Goal: Find specific page/section: Find specific page/section

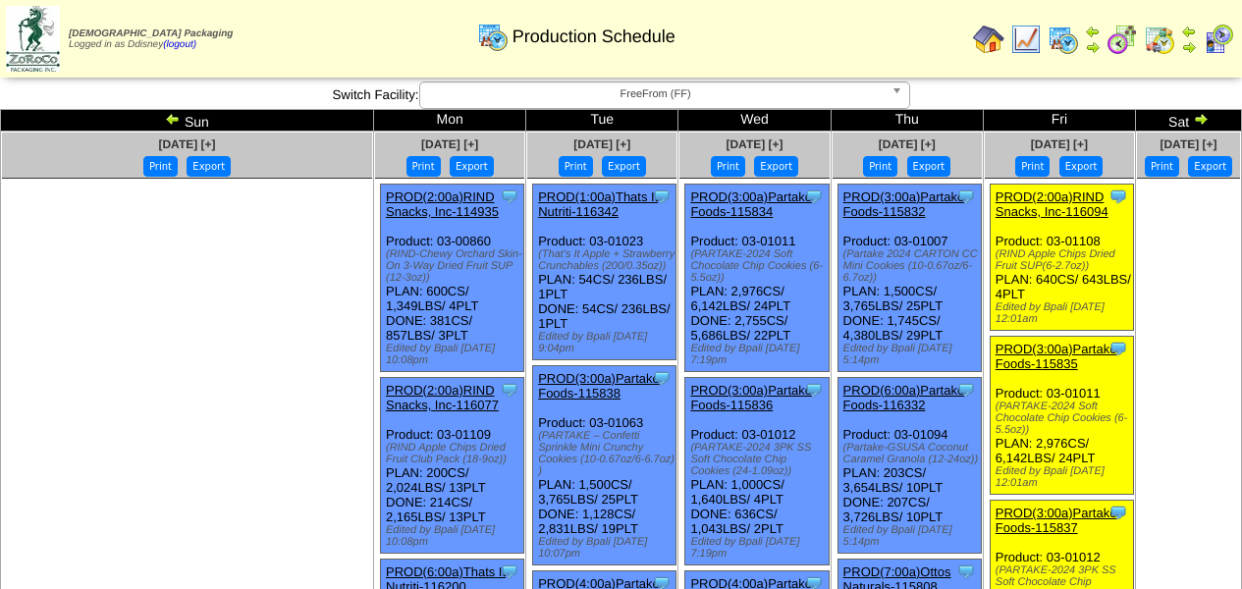
scroll to position [98, 0]
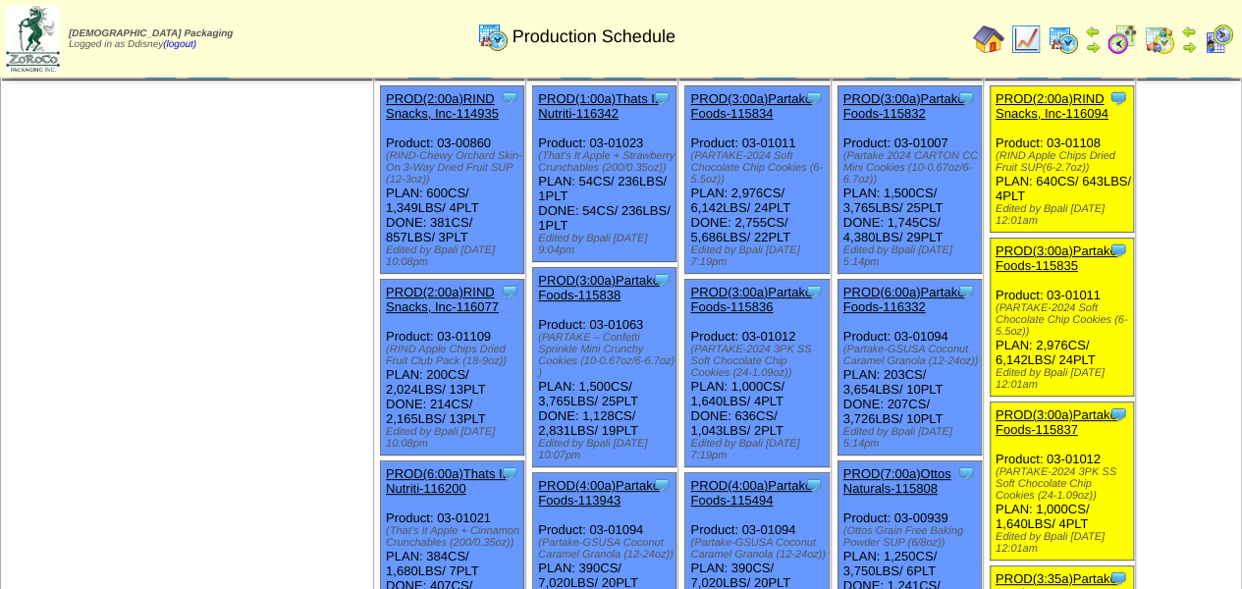
click at [1174, 305] on ul at bounding box center [1188, 227] width 103 height 294
click at [1181, 256] on ul at bounding box center [1188, 227] width 103 height 294
click at [1210, 288] on ul at bounding box center [1188, 227] width 103 height 294
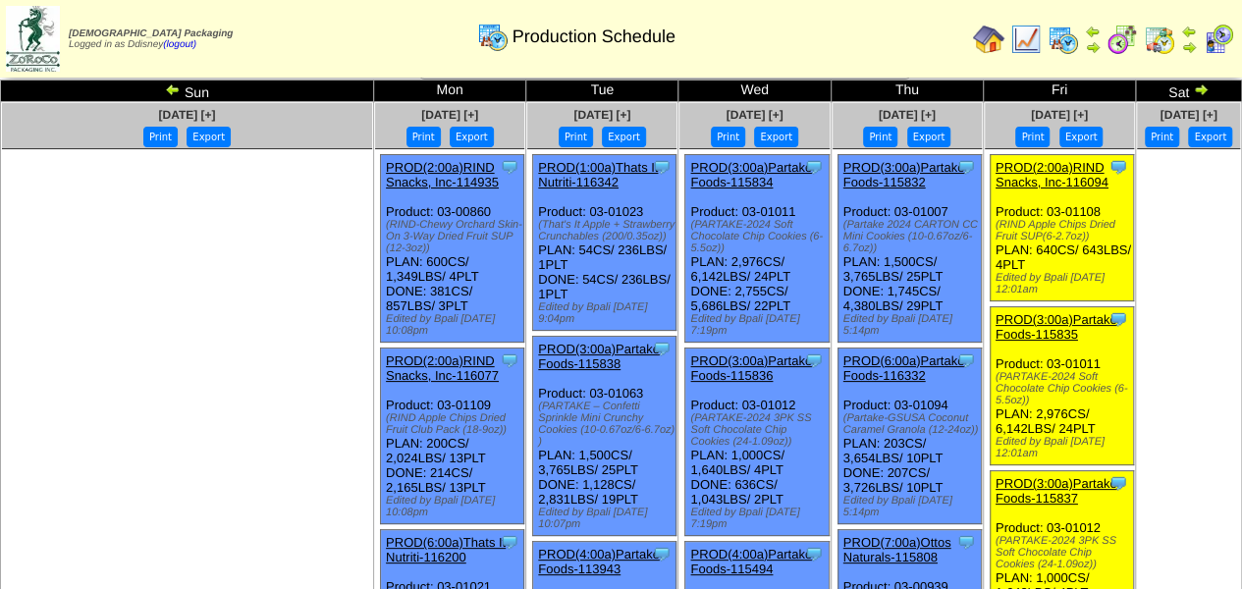
scroll to position [0, 0]
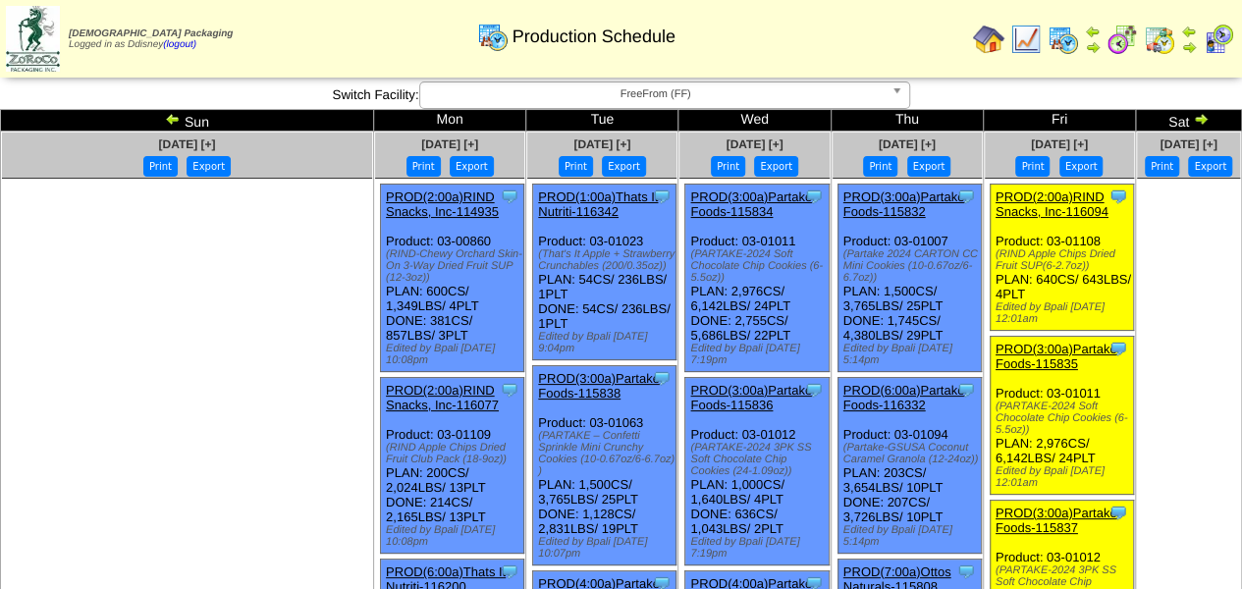
click at [1160, 45] on img at bounding box center [1159, 39] width 31 height 31
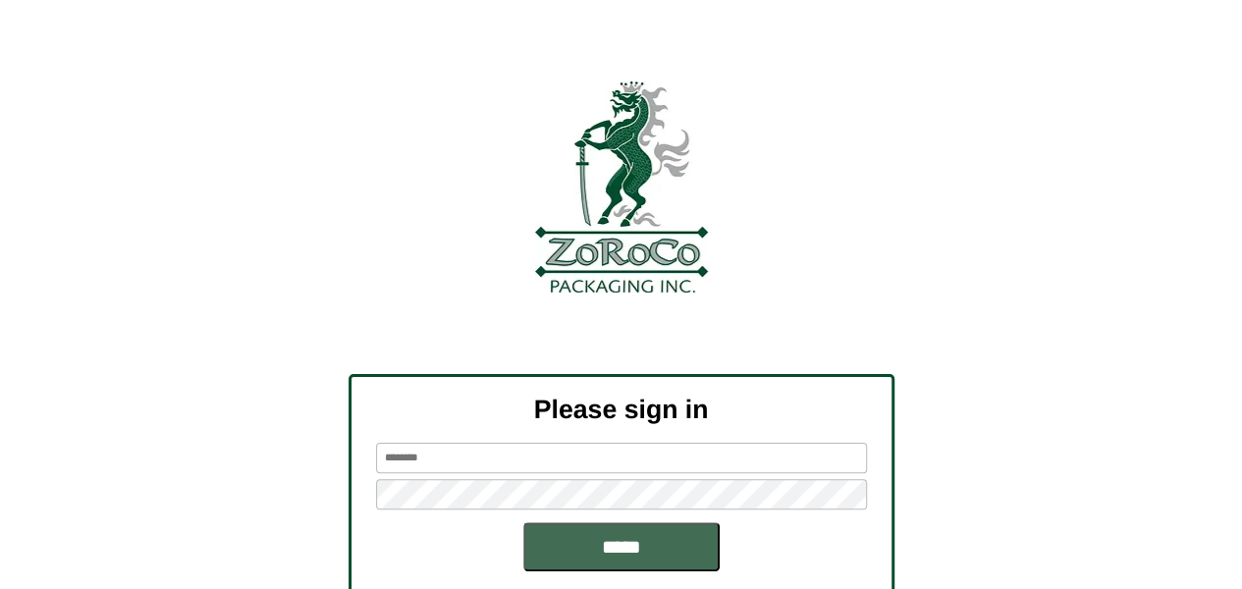
type input "*******"
click at [601, 552] on input "*****" at bounding box center [621, 546] width 196 height 49
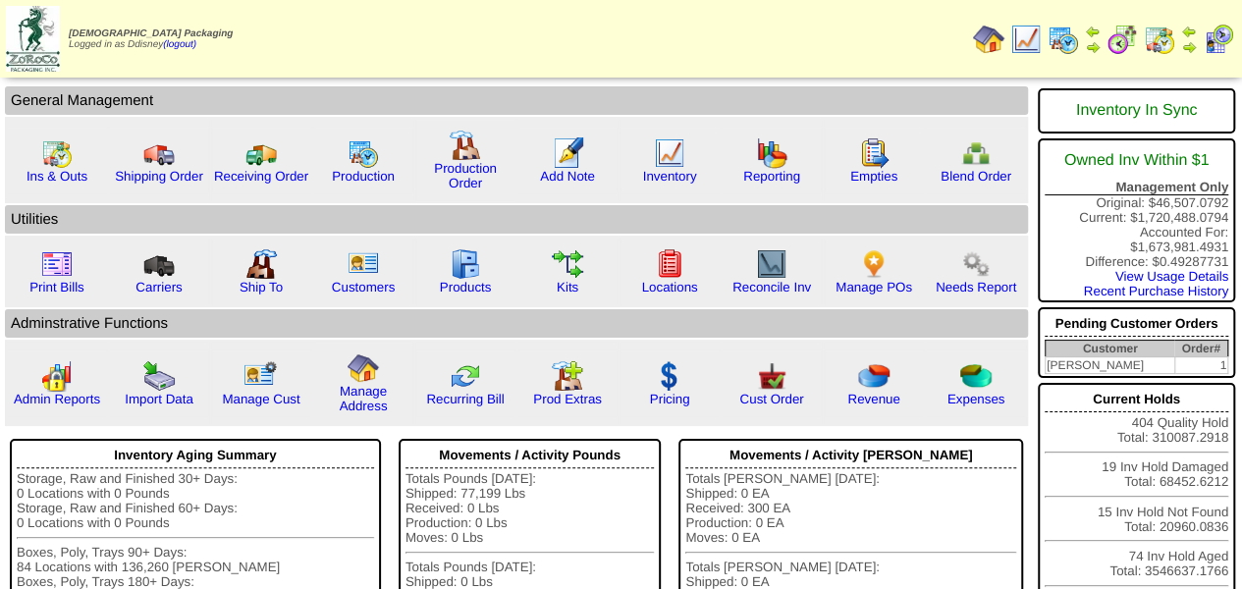
click at [1162, 44] on img at bounding box center [1159, 39] width 31 height 31
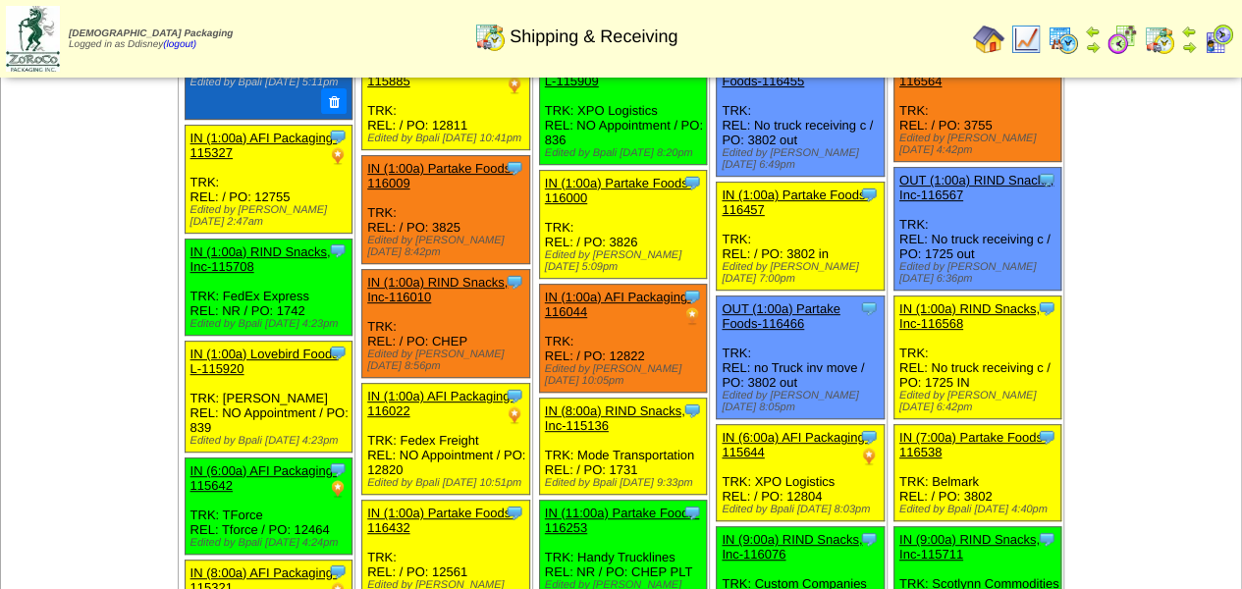
scroll to position [343, 0]
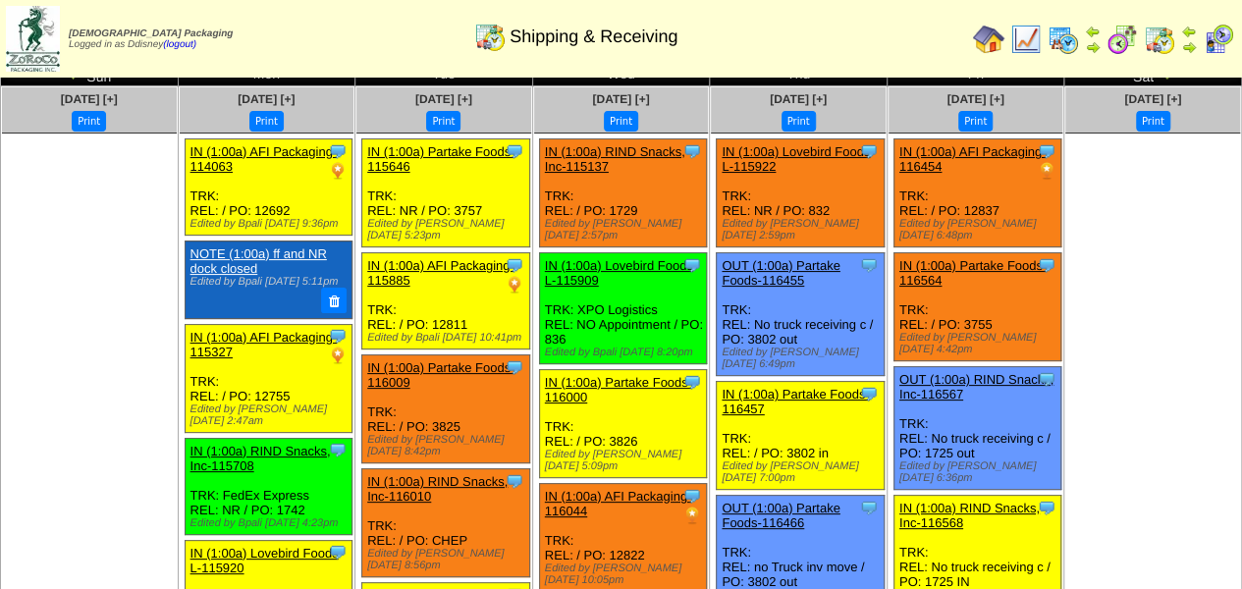
scroll to position [0, 0]
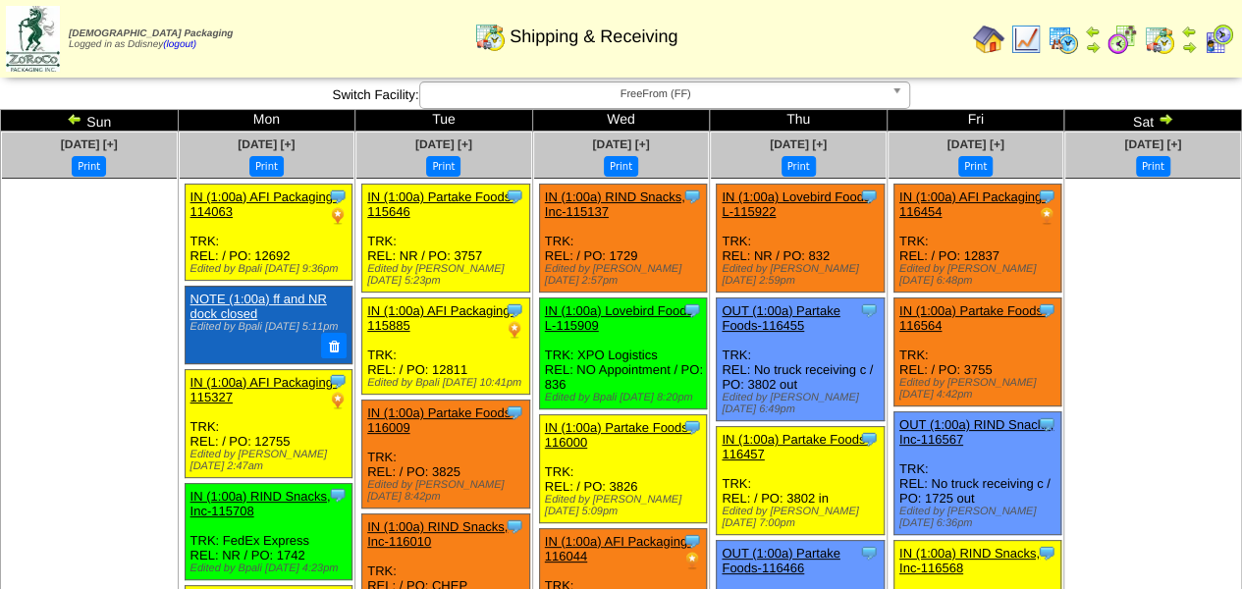
click at [901, 87] on b at bounding box center [900, 95] width 18 height 26
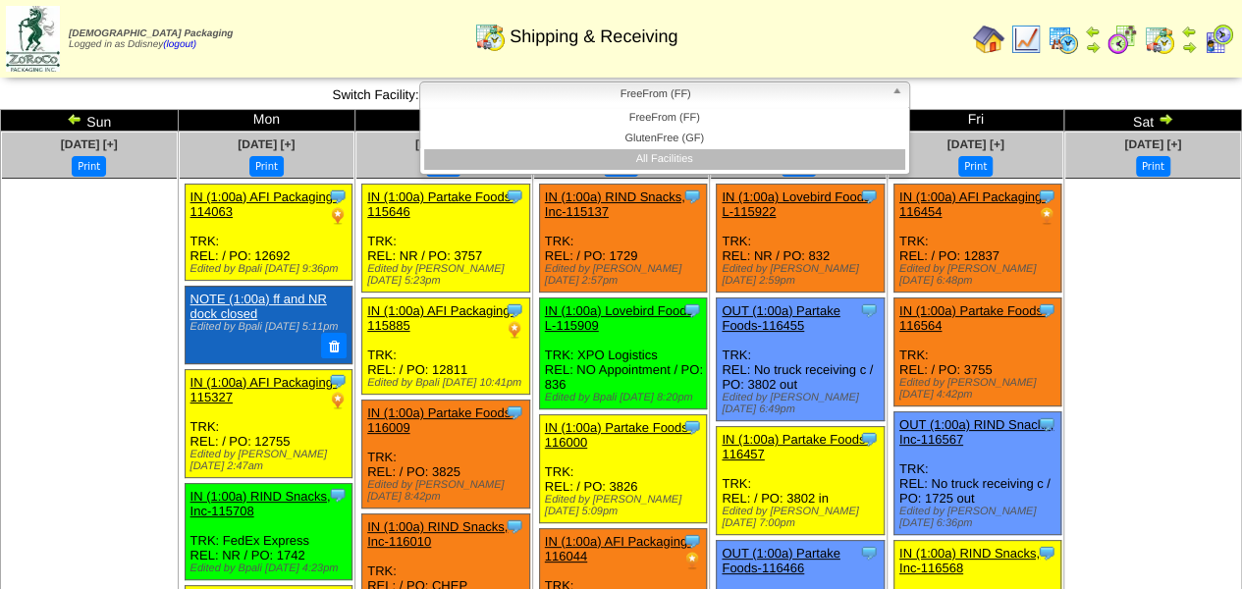
click at [685, 158] on li "All Facilities" at bounding box center [664, 159] width 481 height 21
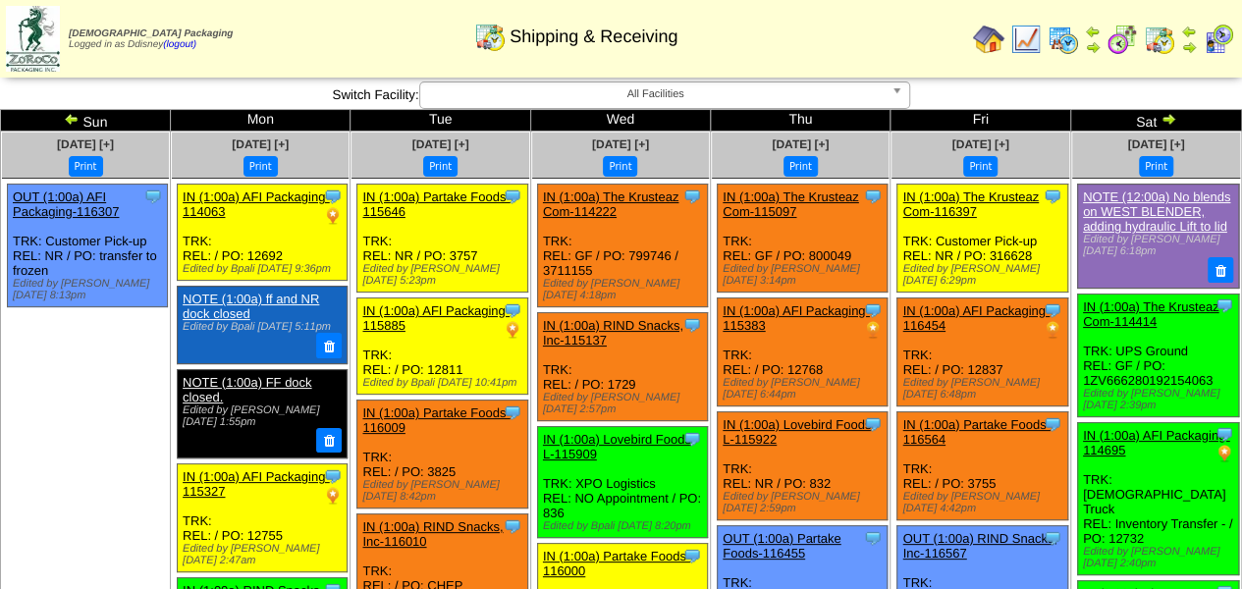
scroll to position [1980, 0]
